Goal: Information Seeking & Learning: Learn about a topic

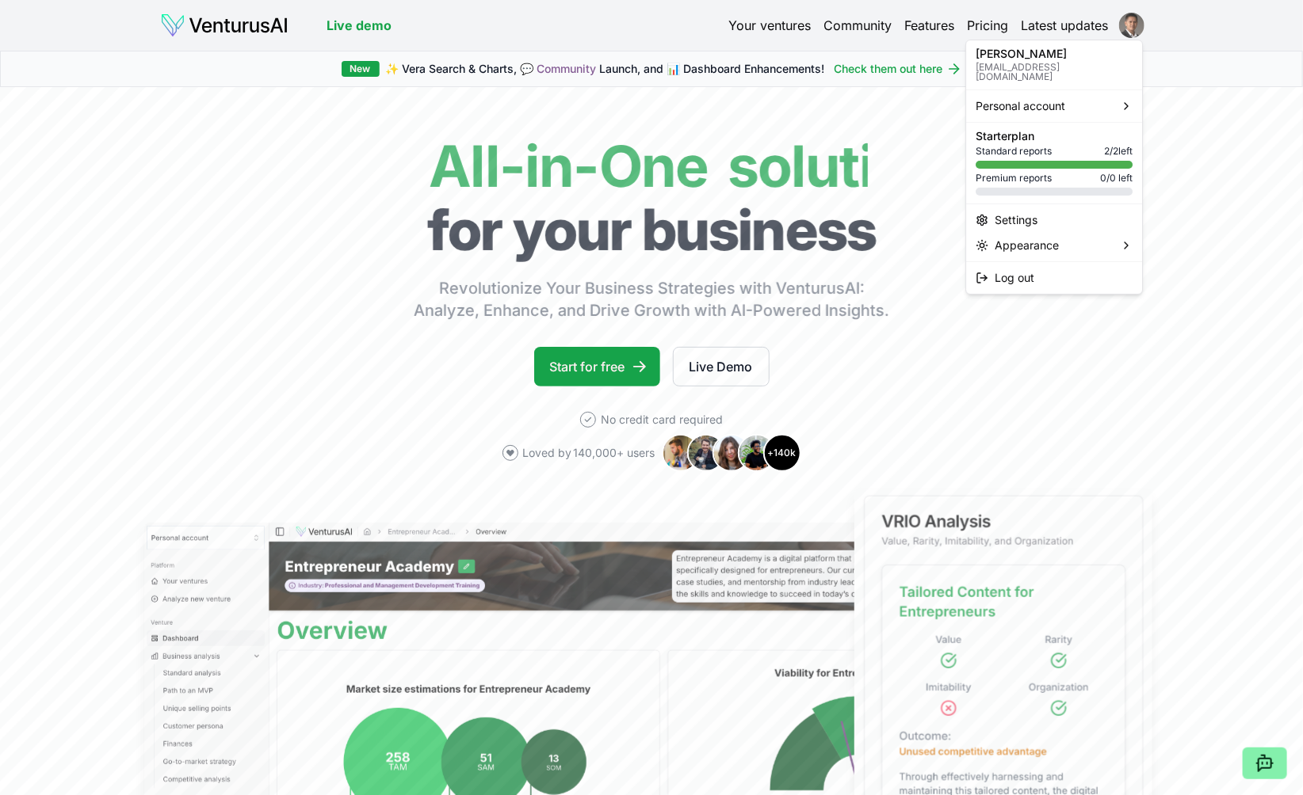
click at [1139, 24] on html "We value your privacy We use cookies to enhance your browsing experience, serve…" at bounding box center [651, 397] width 1303 height 795
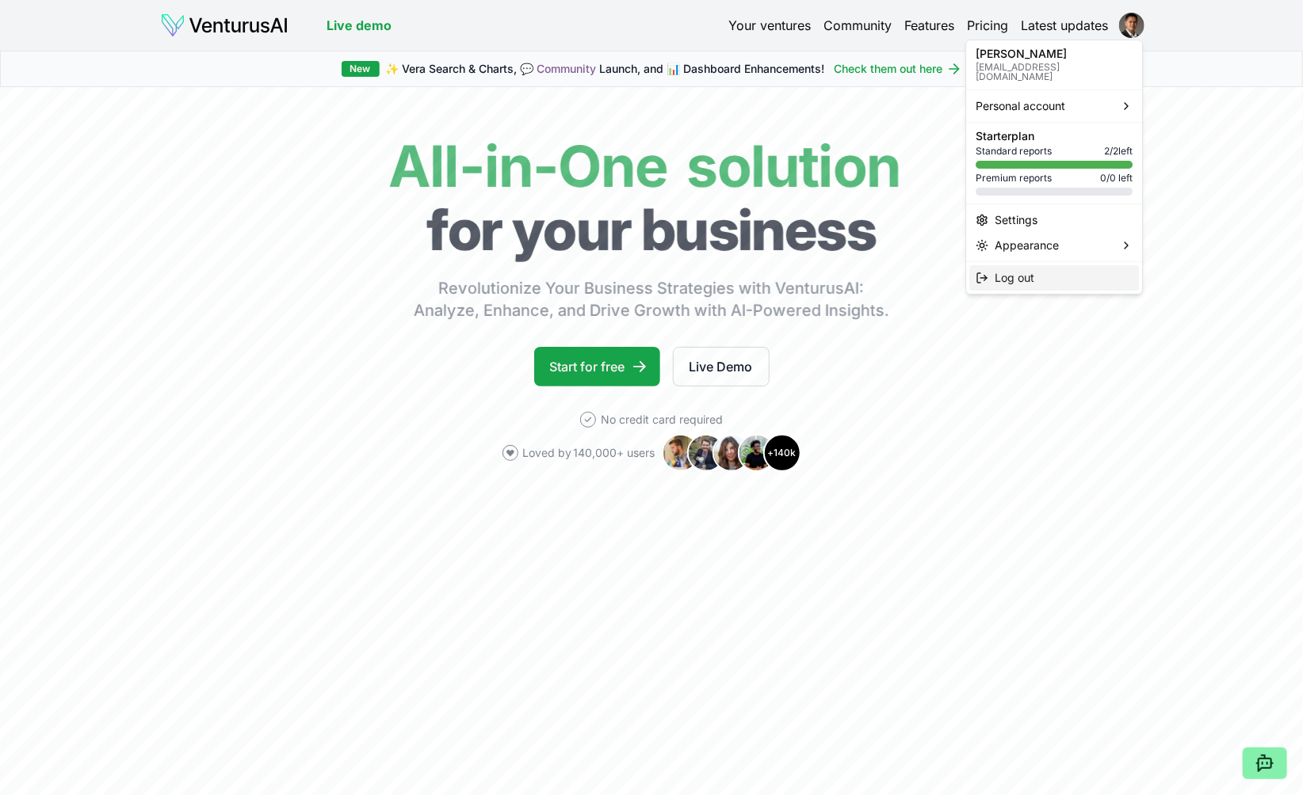
click at [1029, 276] on span "Log out" at bounding box center [1014, 278] width 40 height 16
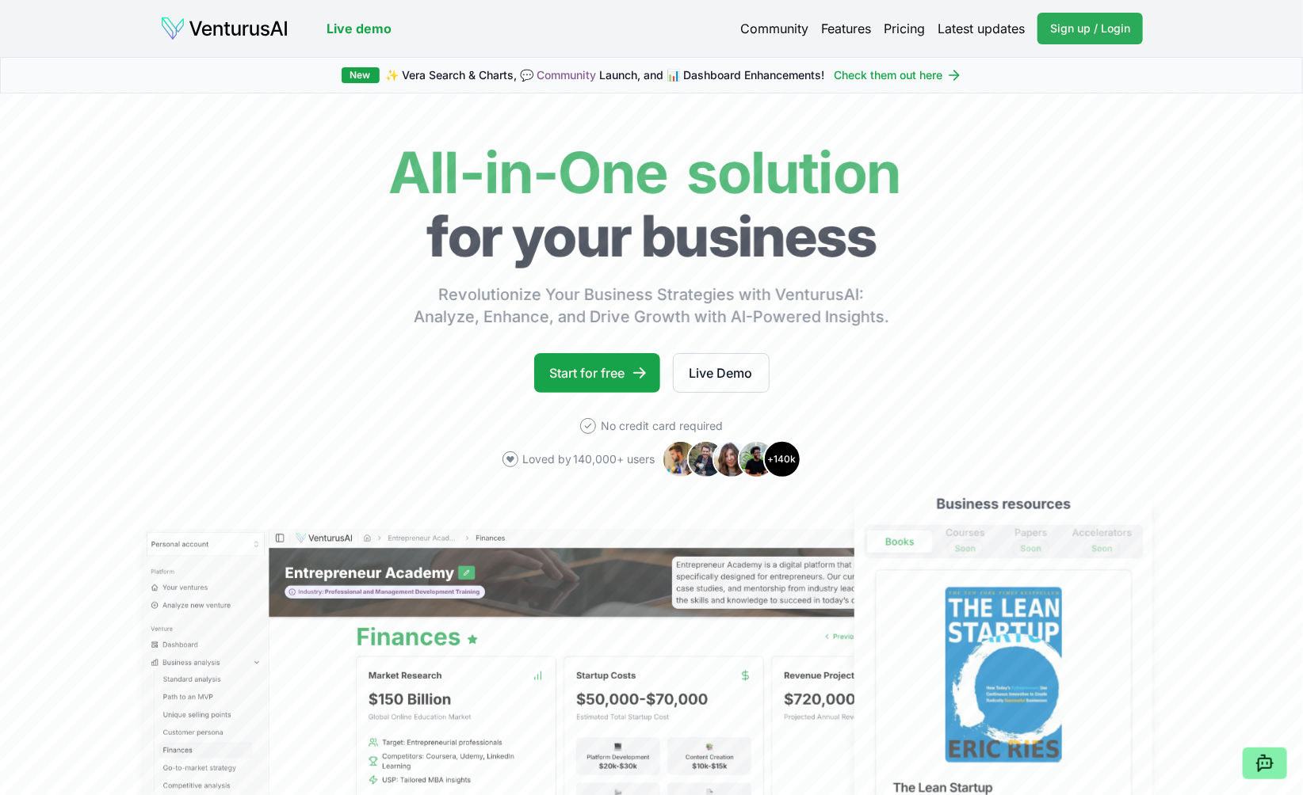
click at [1107, 32] on span "Sign up / Login" at bounding box center [1090, 29] width 80 height 16
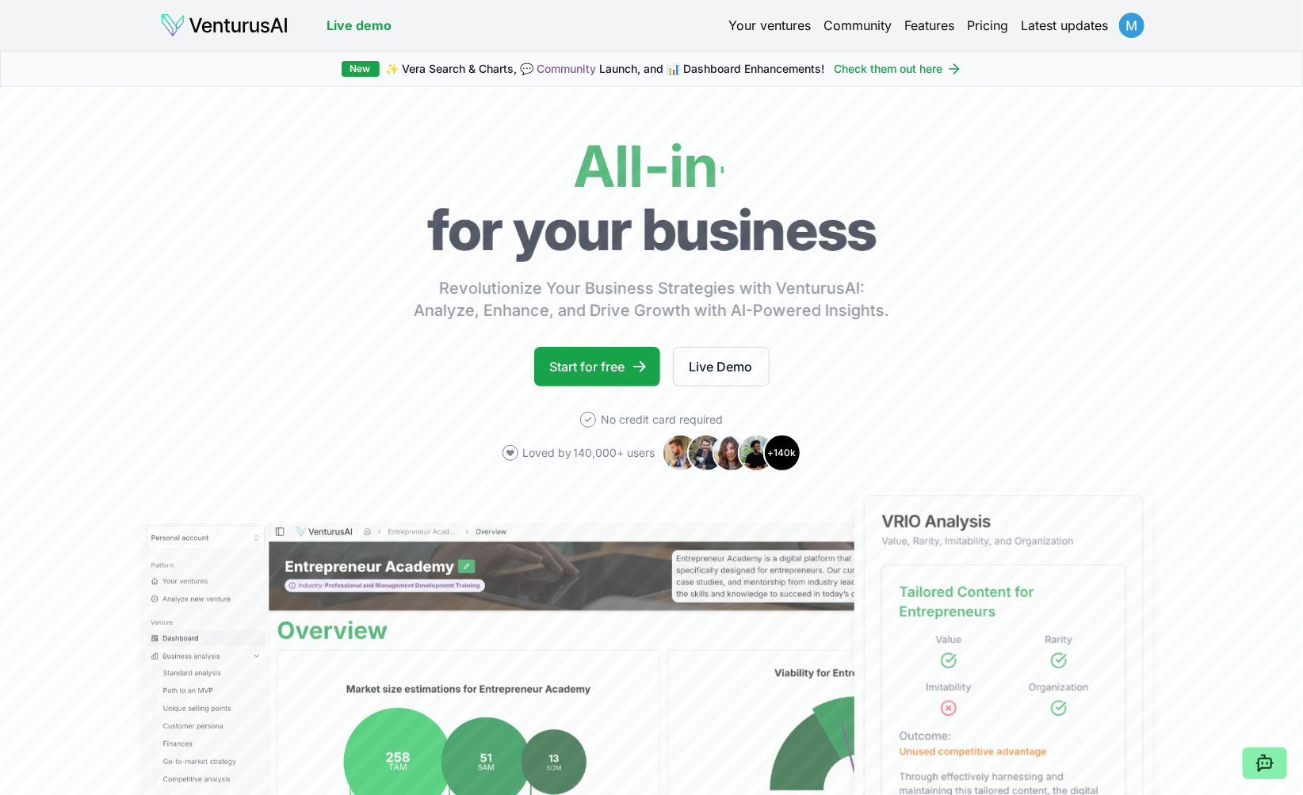
click at [1137, 31] on html "We value your privacy We use cookies to enhance your browsing experience, serve…" at bounding box center [651, 397] width 1303 height 795
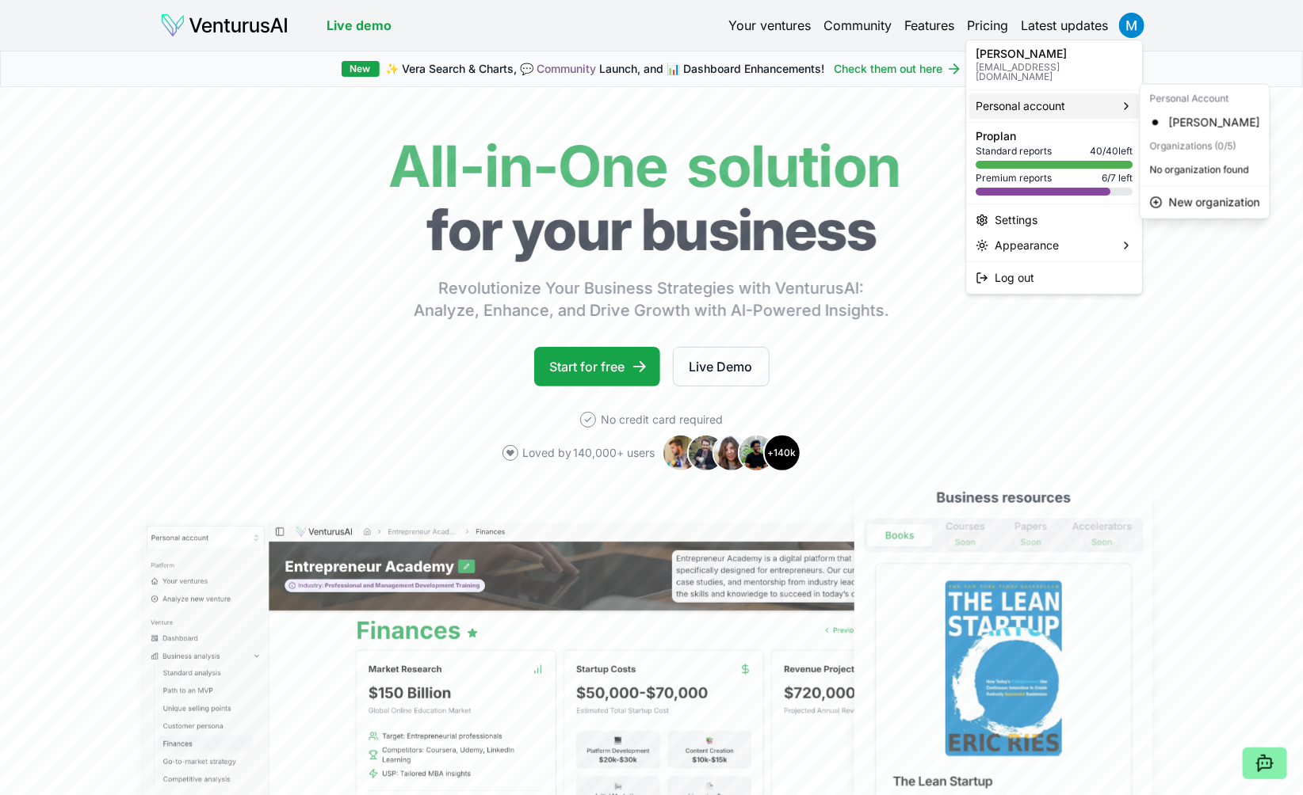
click at [1021, 98] on span "Personal account" at bounding box center [1020, 106] width 90 height 16
click at [1025, 145] on span "Standard reports" at bounding box center [1013, 151] width 76 height 13
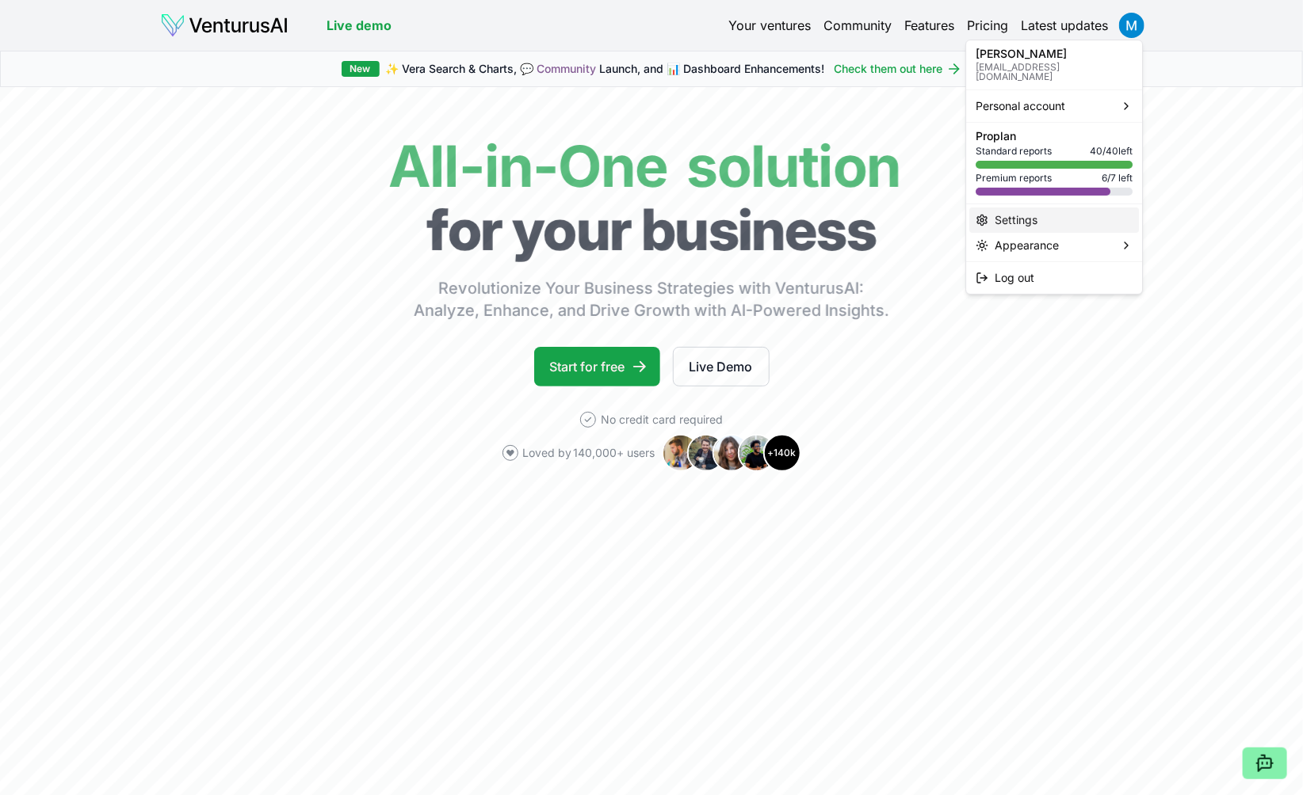
click at [1027, 208] on div "Settings" at bounding box center [1054, 220] width 170 height 25
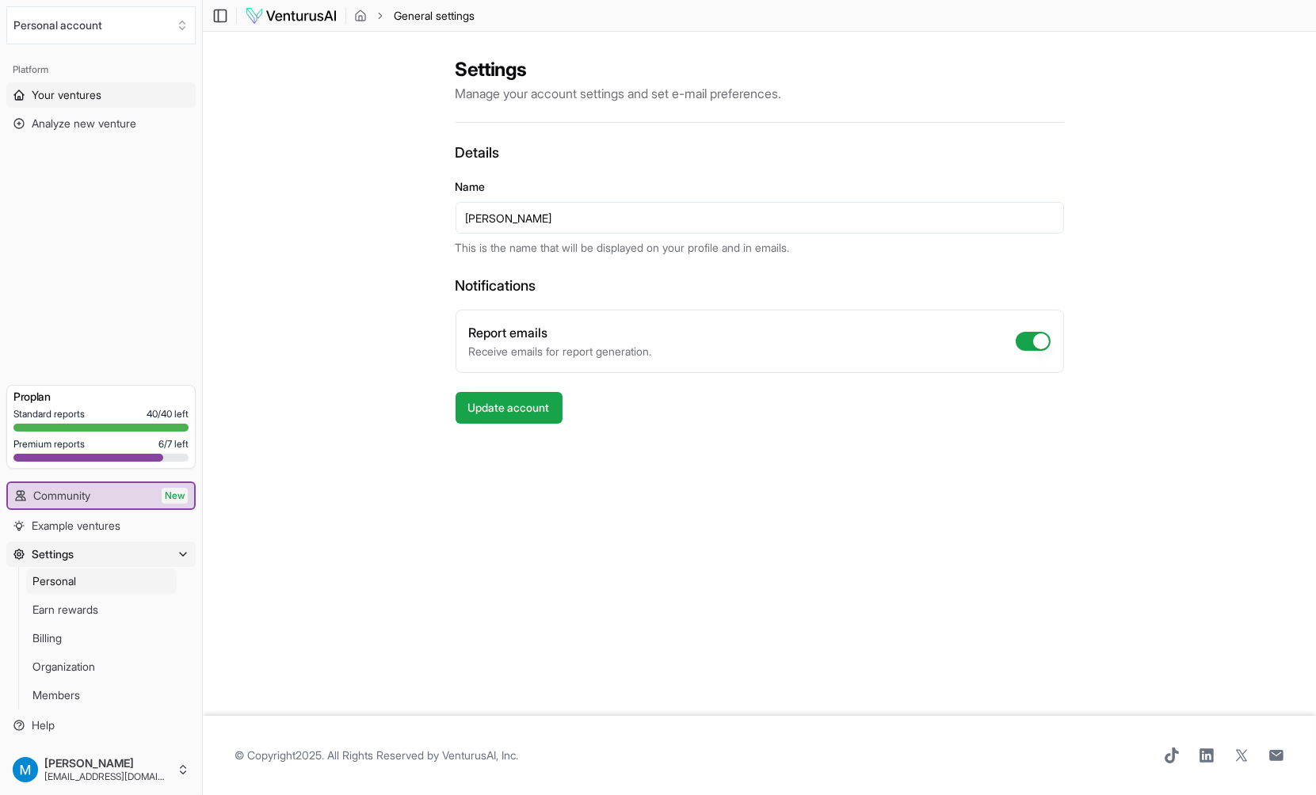
click at [78, 99] on span "Your ventures" at bounding box center [67, 95] width 70 height 16
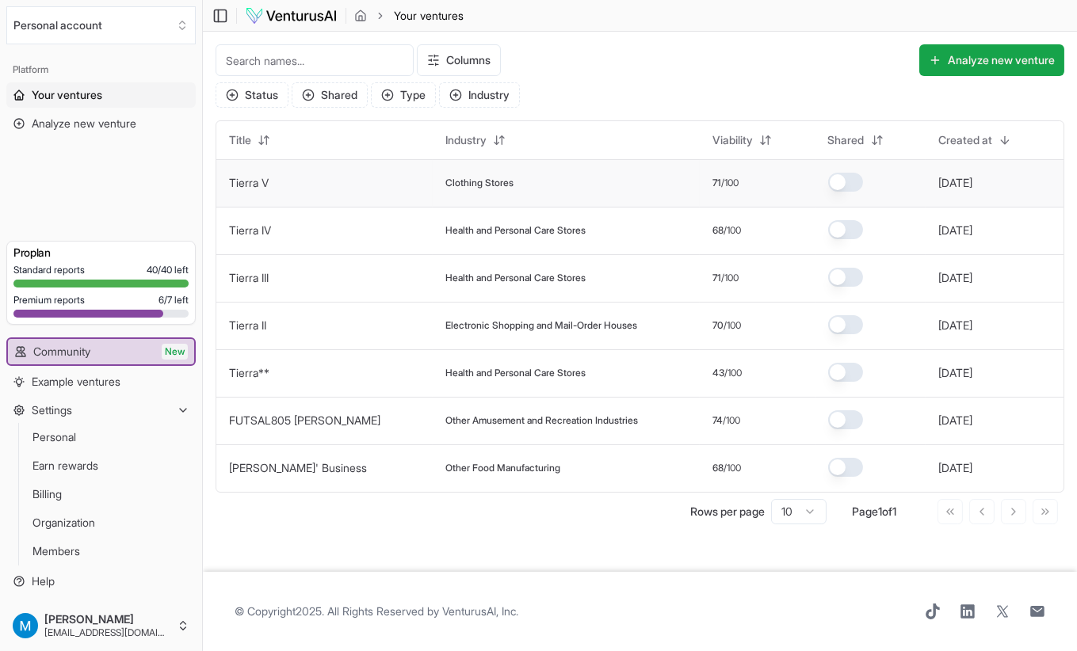
click at [252, 185] on link "Tierra V" at bounding box center [249, 182] width 40 height 13
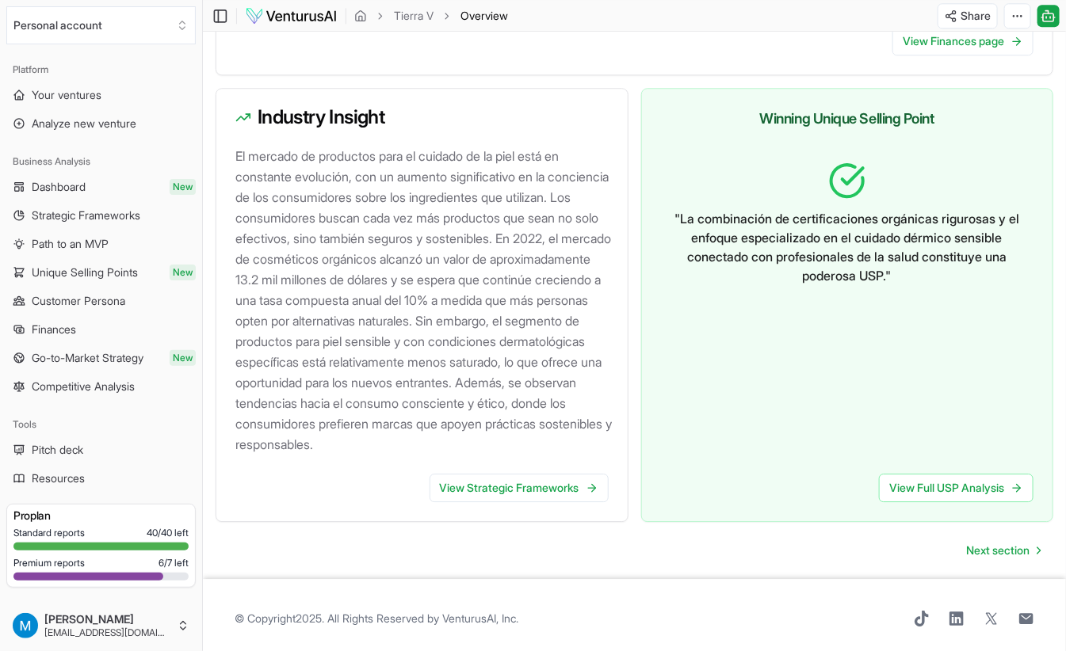
scroll to position [1611, 0]
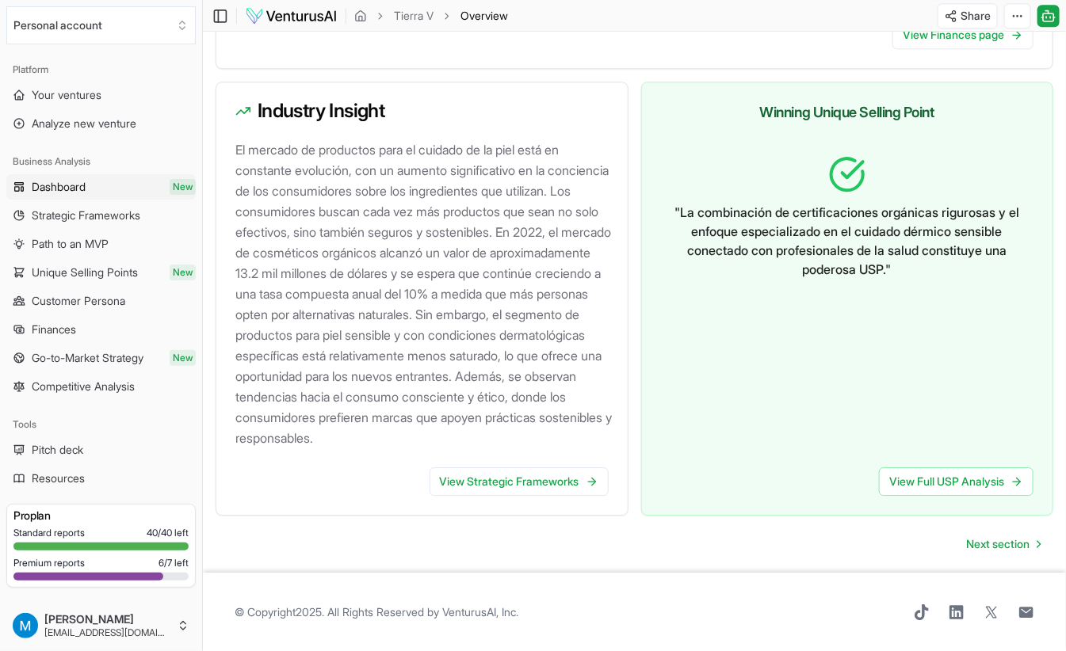
click at [56, 186] on span "Dashboard" at bounding box center [59, 187] width 54 height 16
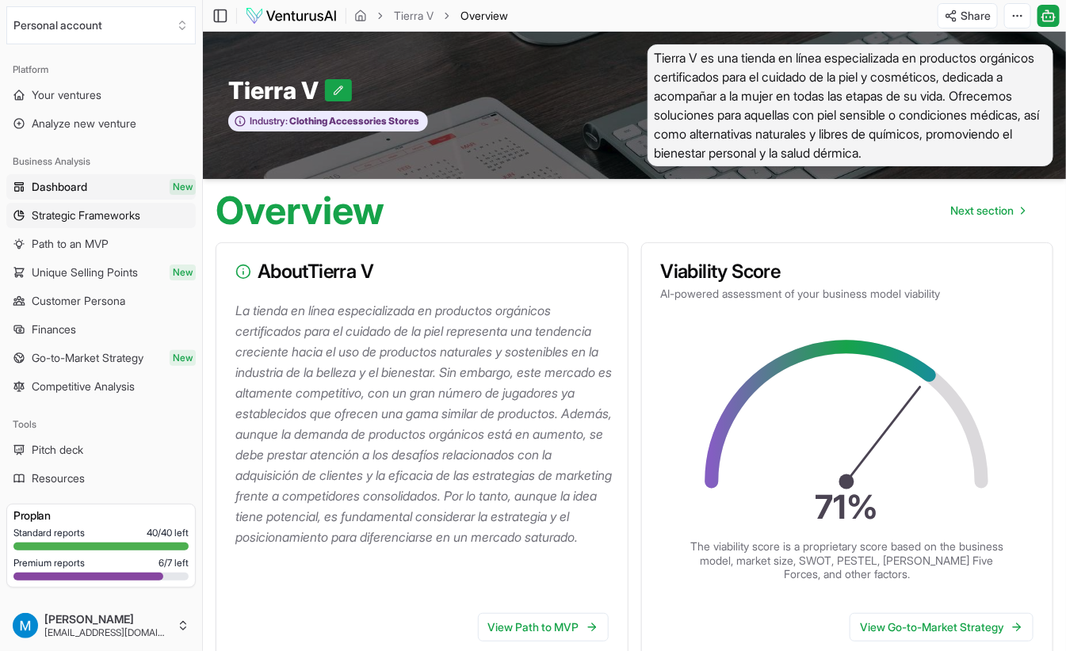
click at [42, 212] on span "Strategic Frameworks" at bounding box center [86, 216] width 109 height 16
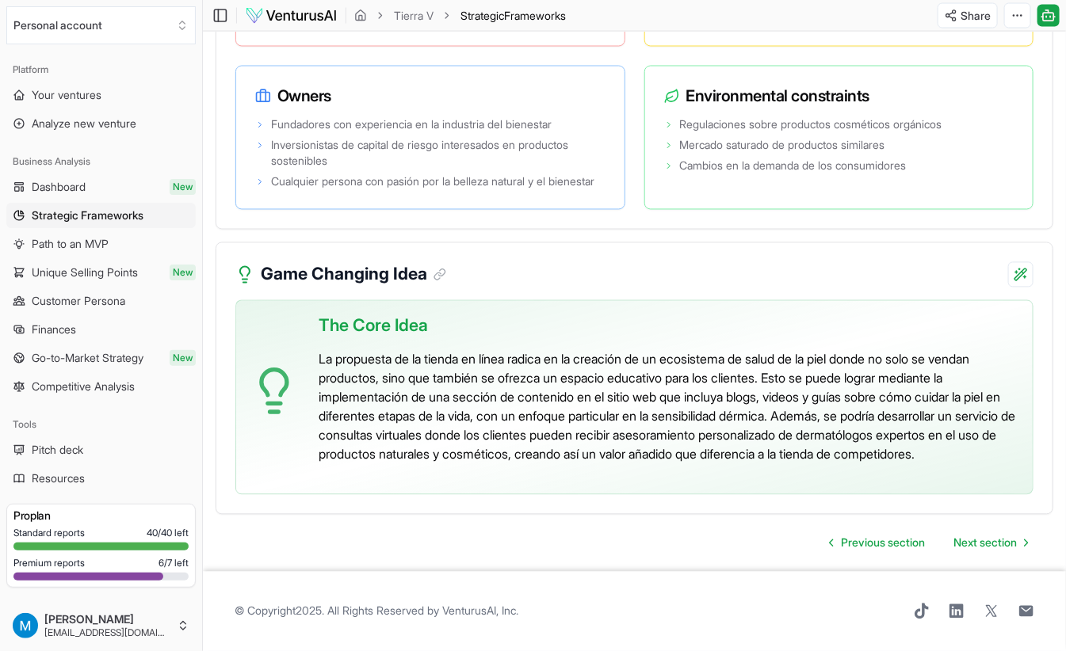
scroll to position [3547, 0]
click at [44, 250] on span "Path to an MVP" at bounding box center [70, 244] width 77 height 16
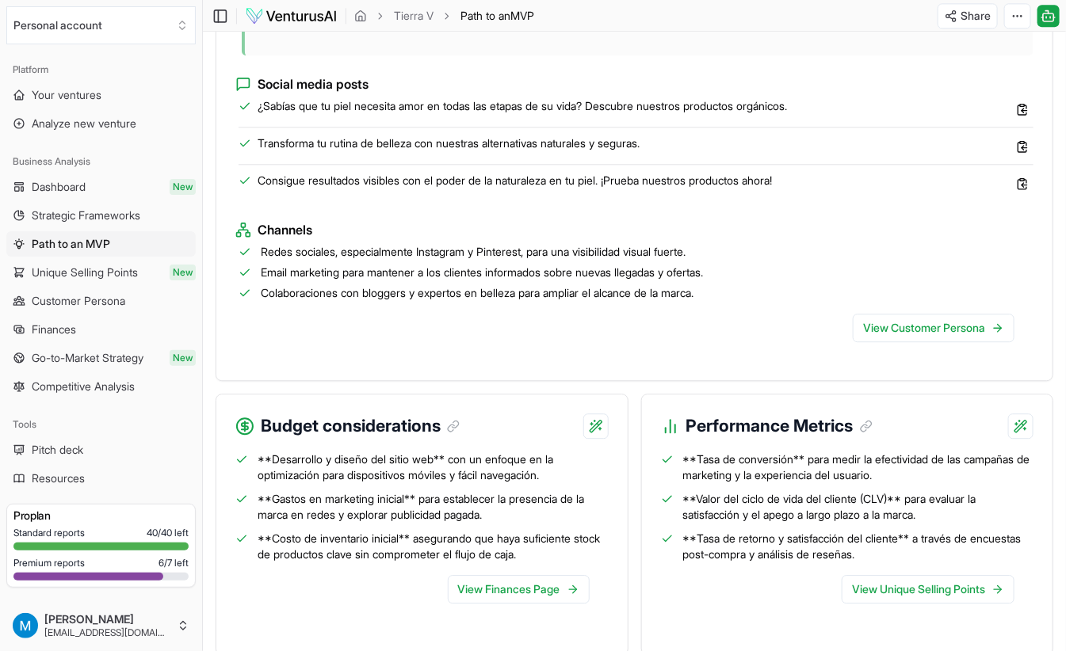
scroll to position [1630, 0]
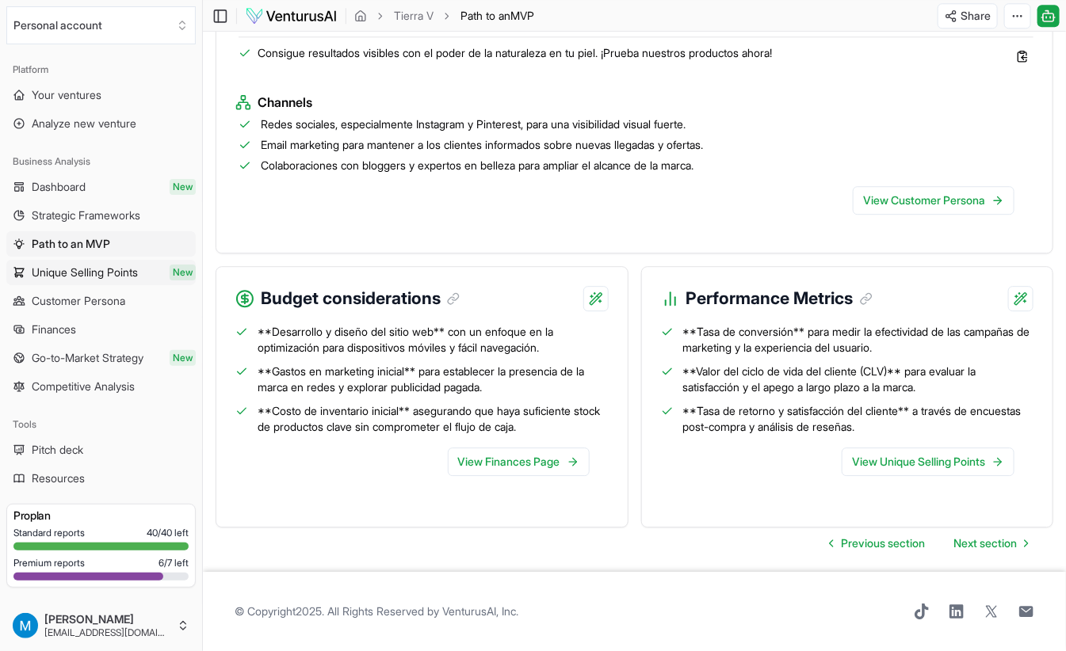
click at [51, 269] on span "Unique Selling Points" at bounding box center [85, 273] width 106 height 16
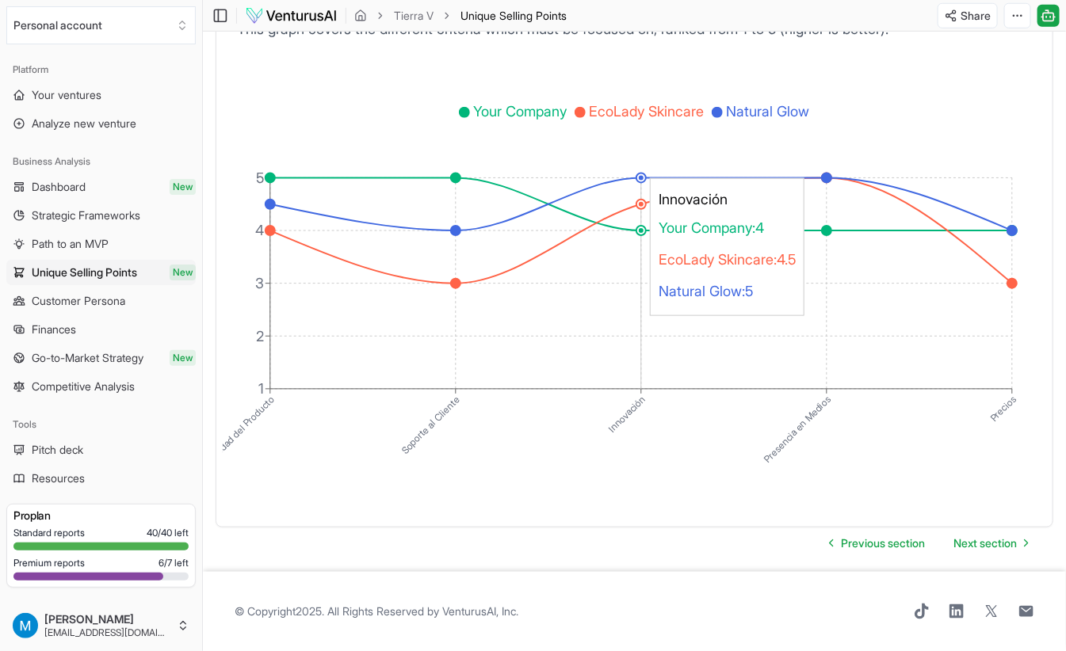
scroll to position [2923, 0]
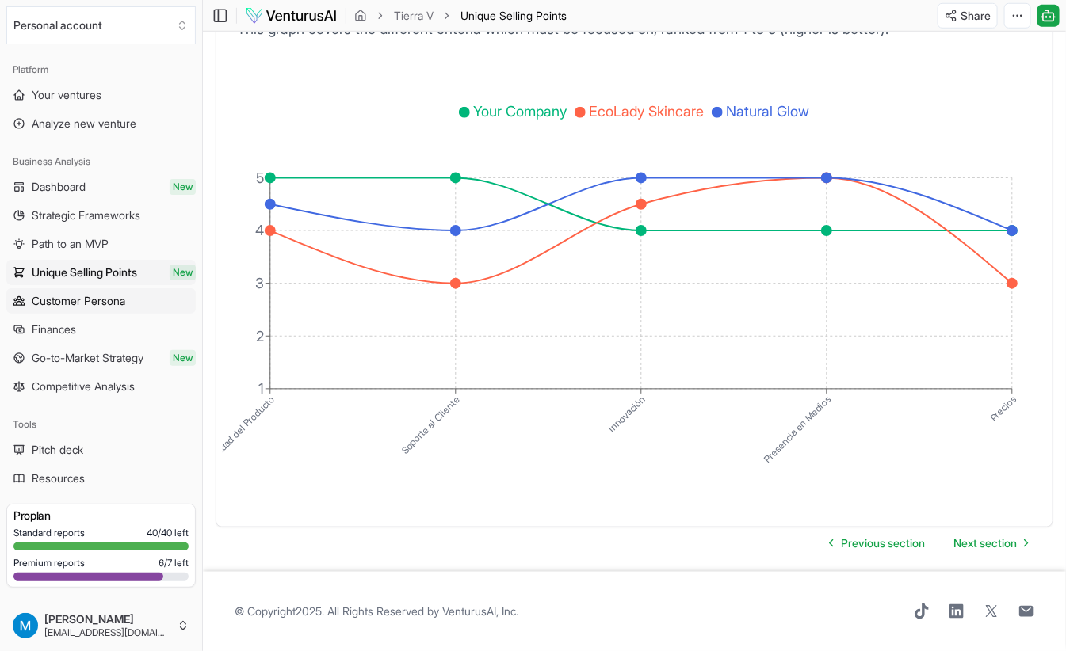
click at [98, 308] on span "Customer Persona" at bounding box center [78, 301] width 93 height 16
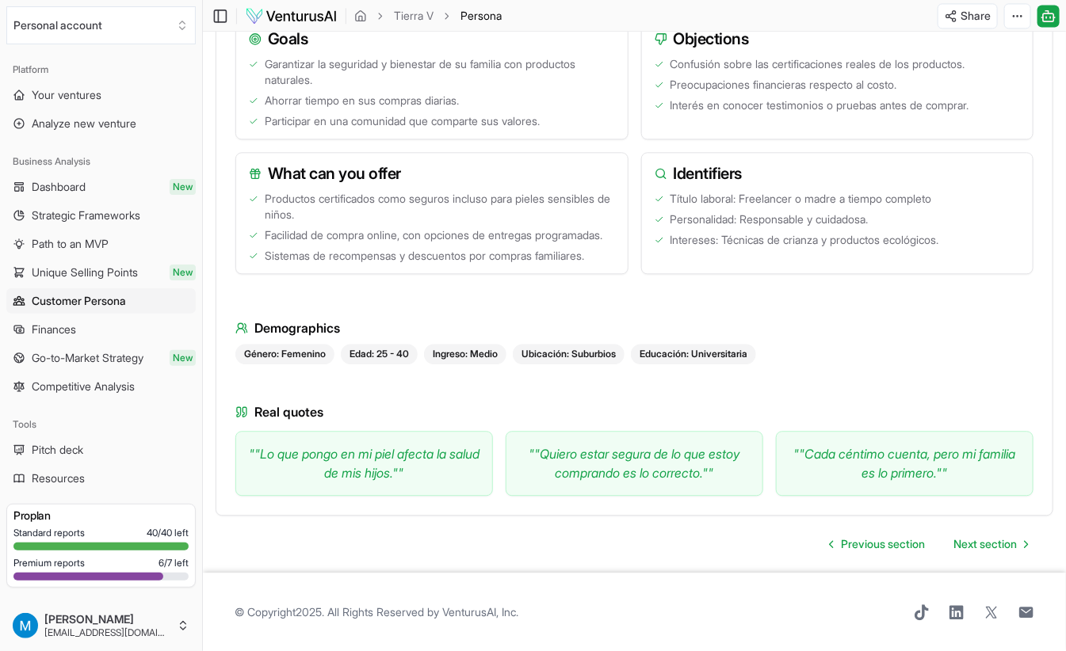
scroll to position [1438, 0]
click at [70, 338] on link "Finances" at bounding box center [100, 329] width 189 height 25
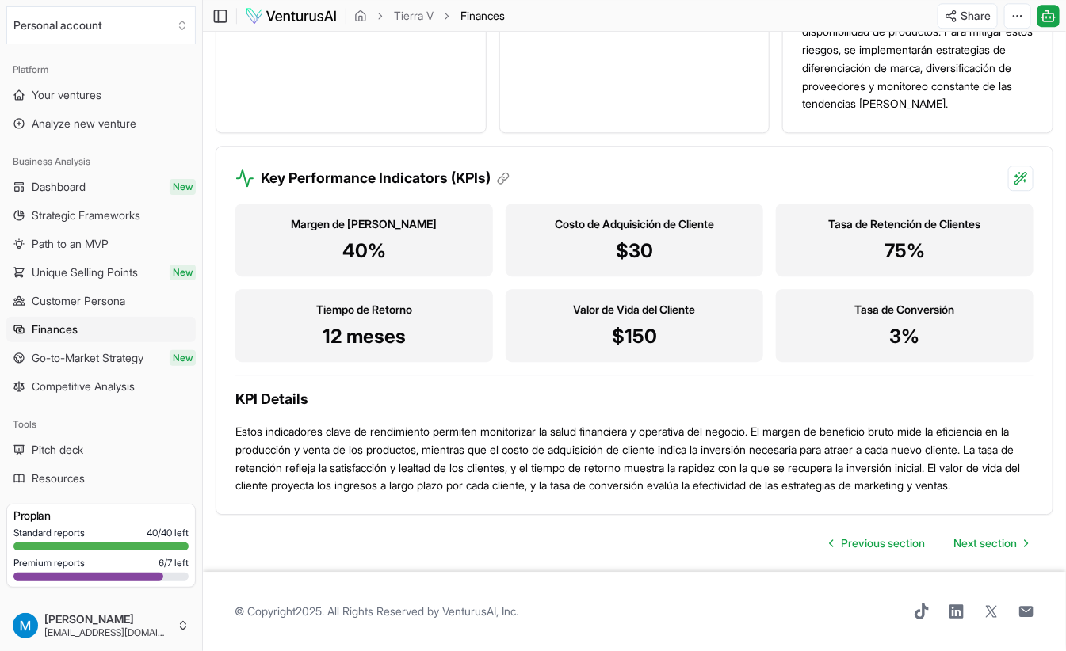
scroll to position [1676, 0]
click at [38, 360] on span "Go-to-Market Strategy" at bounding box center [88, 358] width 112 height 16
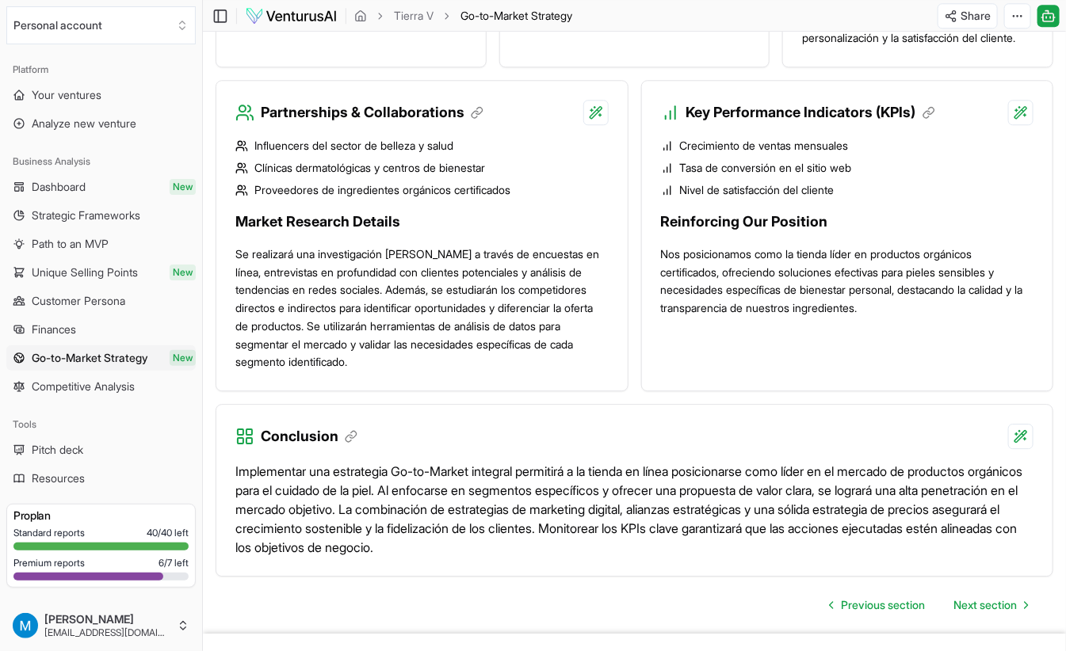
scroll to position [1677, 0]
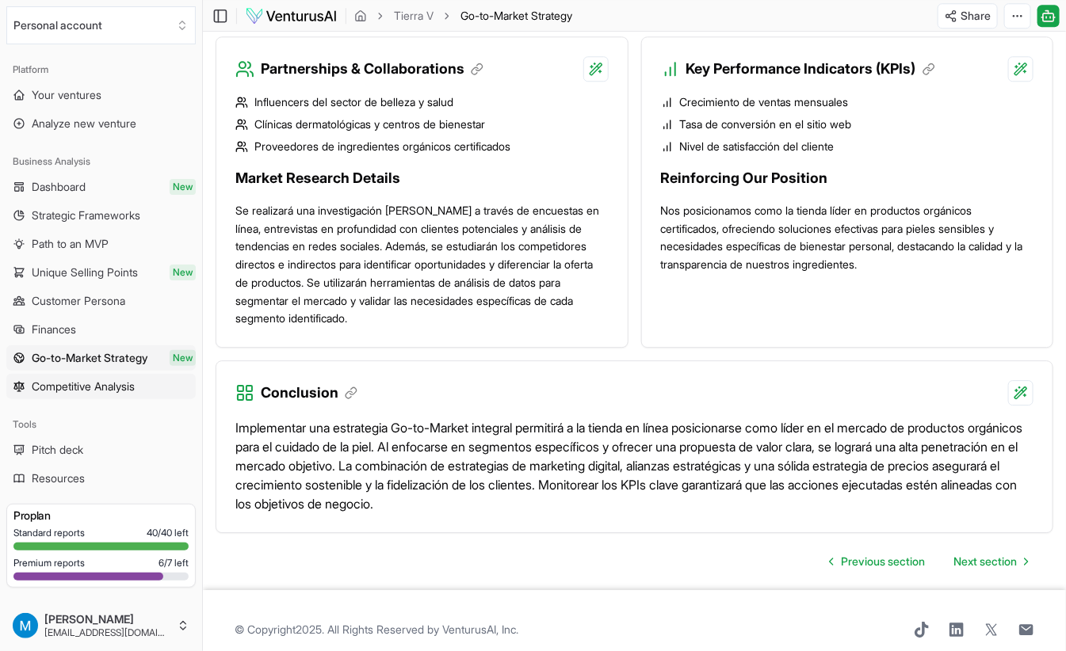
click at [92, 394] on span "Competitive Analysis" at bounding box center [83, 387] width 103 height 16
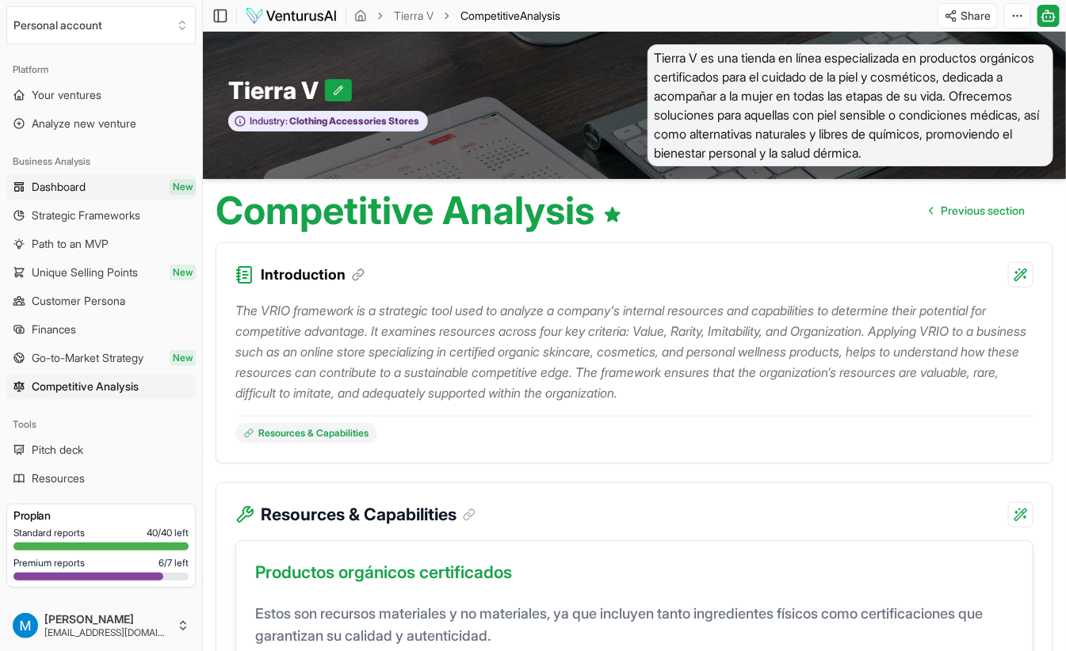
click at [74, 187] on span "Dashboard" at bounding box center [59, 187] width 54 height 16
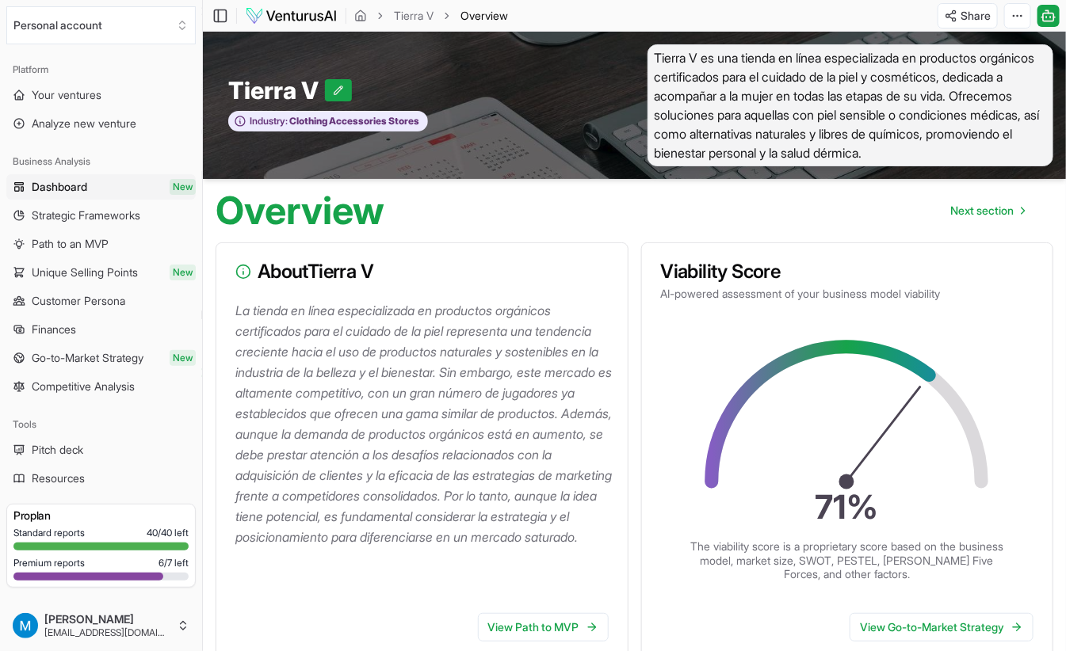
click at [288, 20] on img at bounding box center [291, 15] width 93 height 19
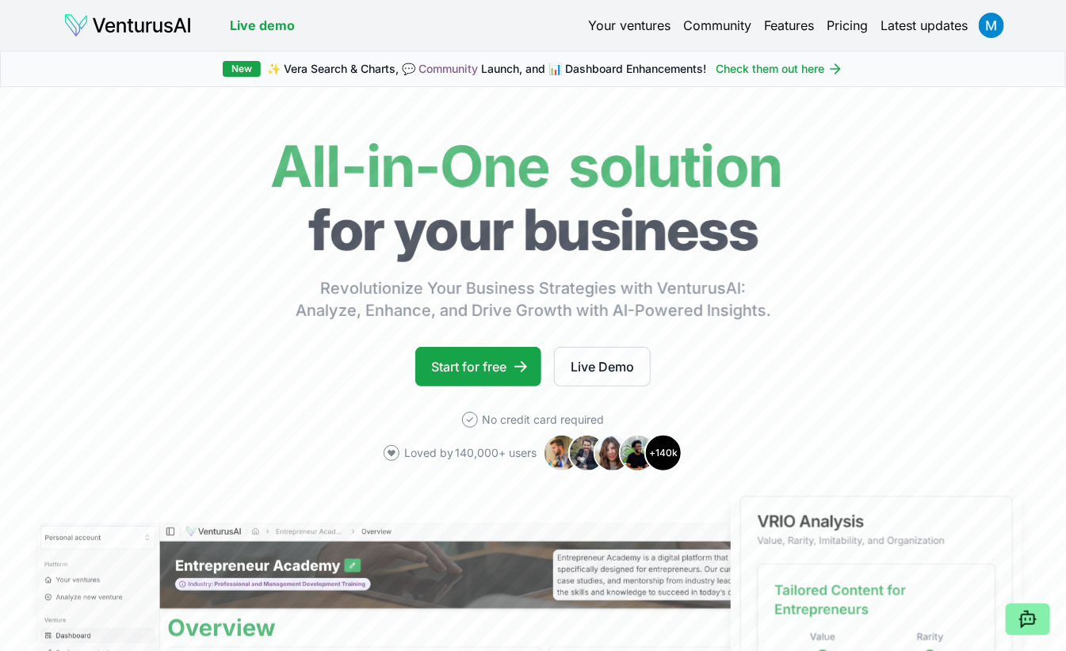
click at [838, 29] on link "Pricing" at bounding box center [846, 25] width 41 height 19
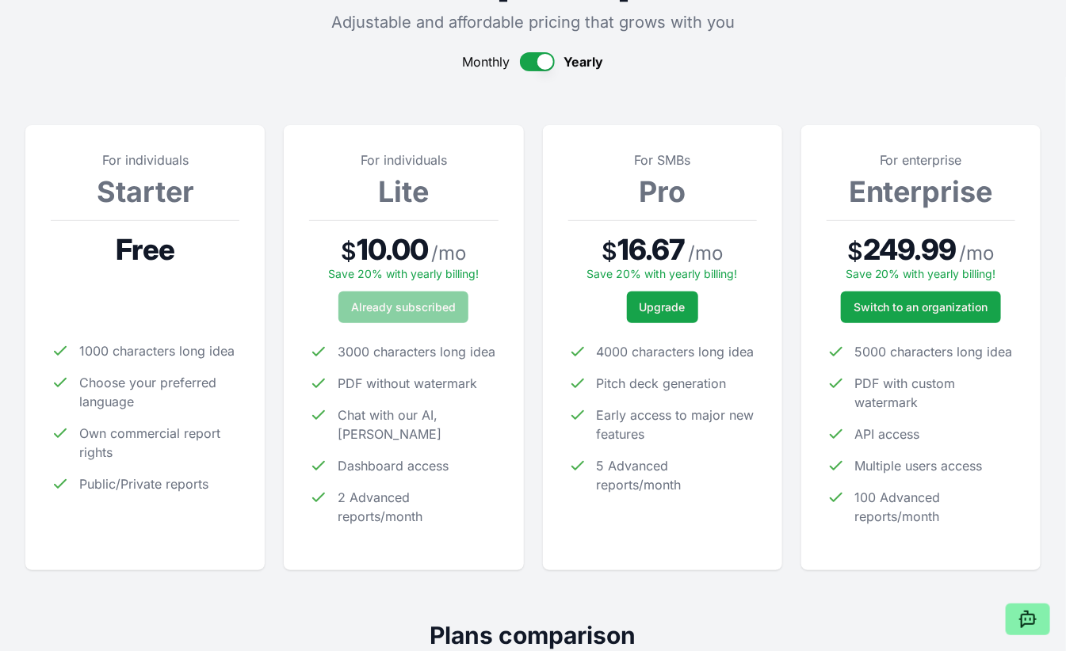
scroll to position [131, 0]
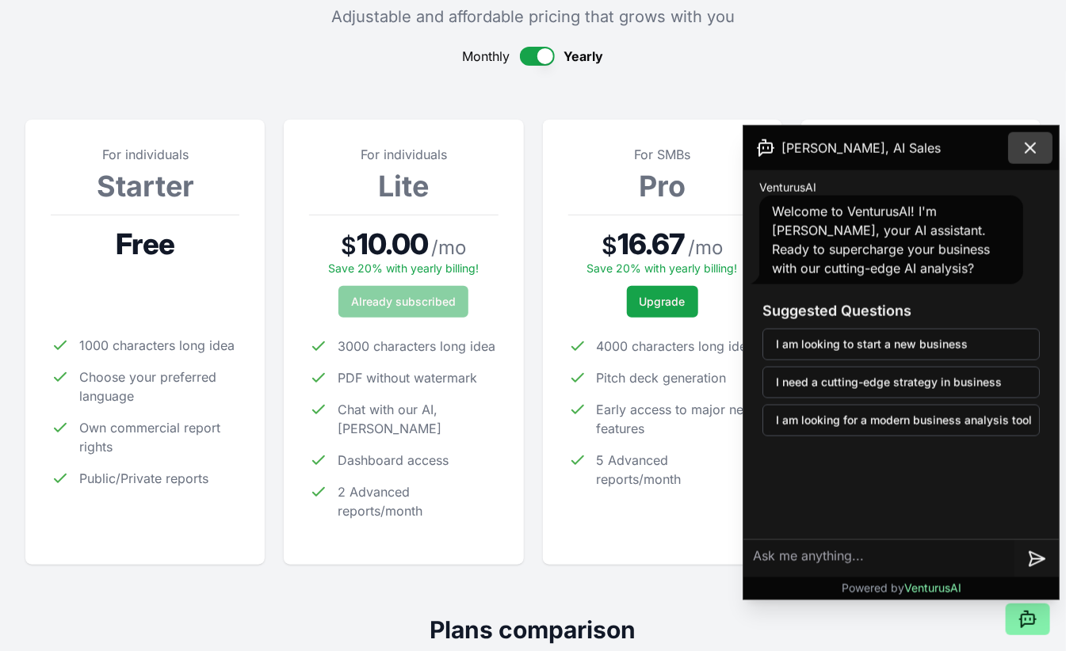
click at [1029, 147] on icon at bounding box center [1030, 148] width 10 height 10
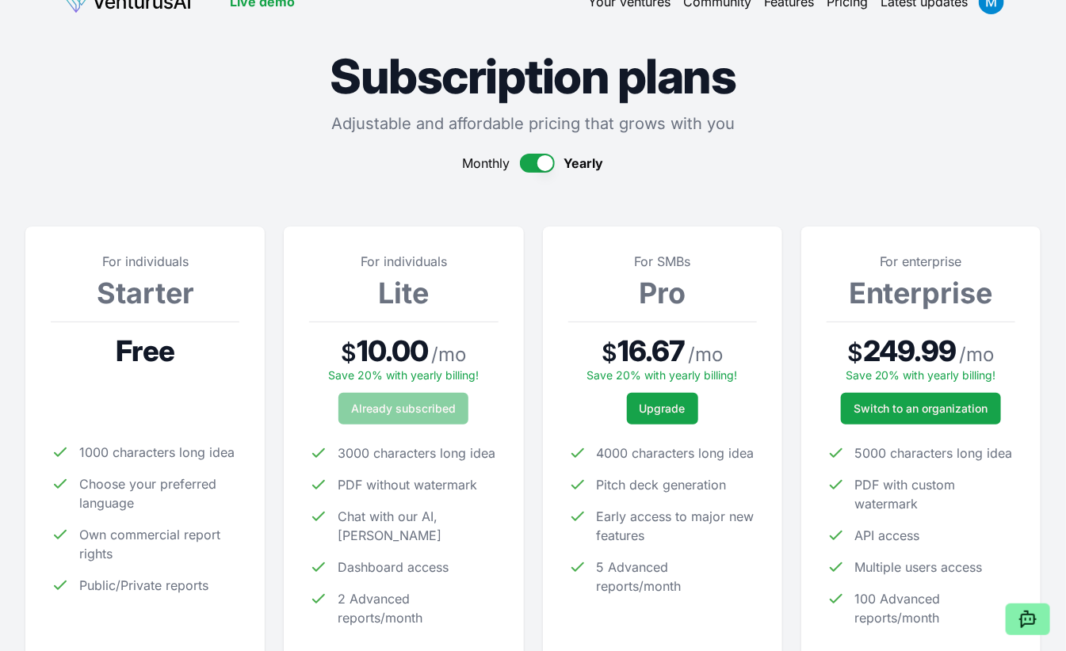
scroll to position [55, 0]
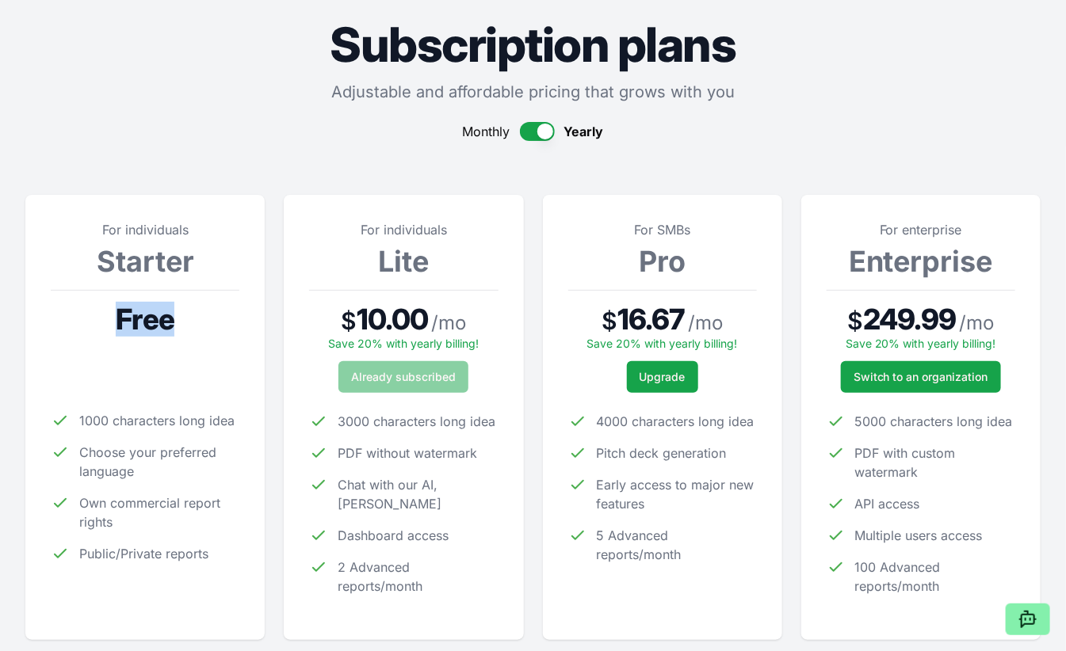
drag, startPoint x: 179, startPoint y: 329, endPoint x: 82, endPoint y: 323, distance: 97.6
click at [82, 323] on div "Free" at bounding box center [145, 319] width 189 height 32
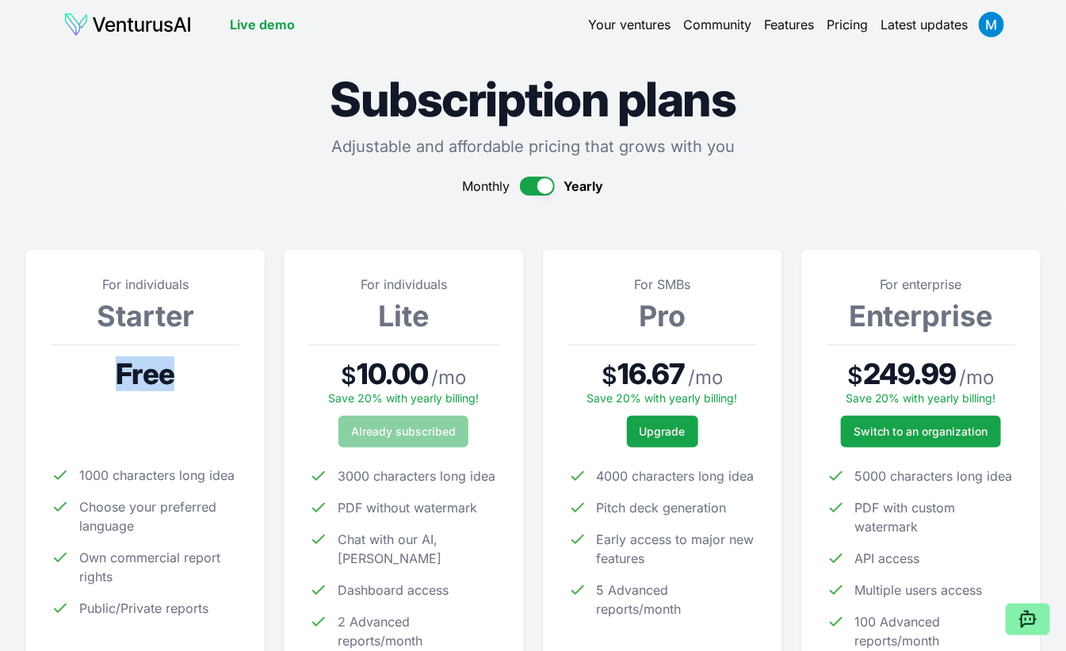
scroll to position [0, 0]
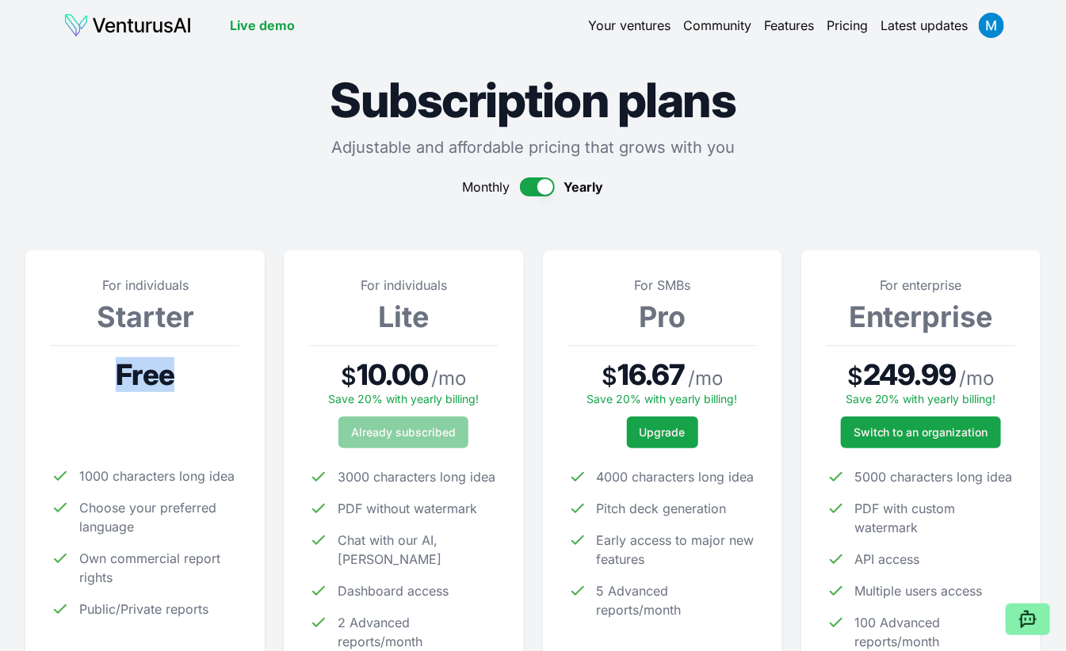
click at [179, 36] on img at bounding box center [127, 25] width 128 height 25
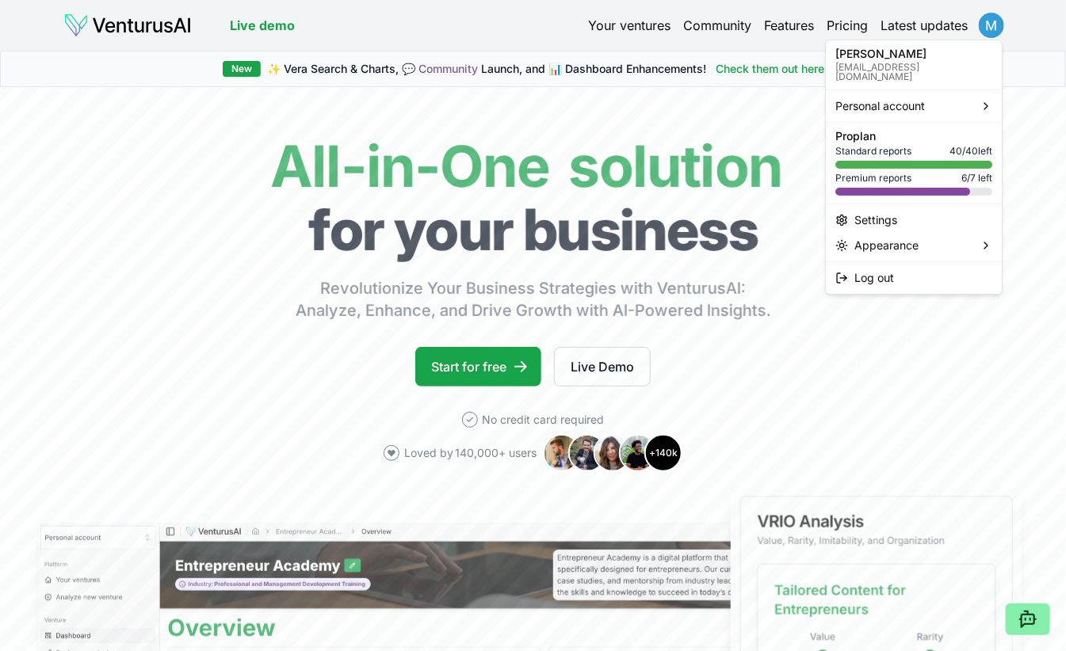
click at [997, 31] on html "We value your privacy We use cookies to enhance your browsing experience, serve…" at bounding box center [533, 325] width 1066 height 651
